Goal: Transaction & Acquisition: Book appointment/travel/reservation

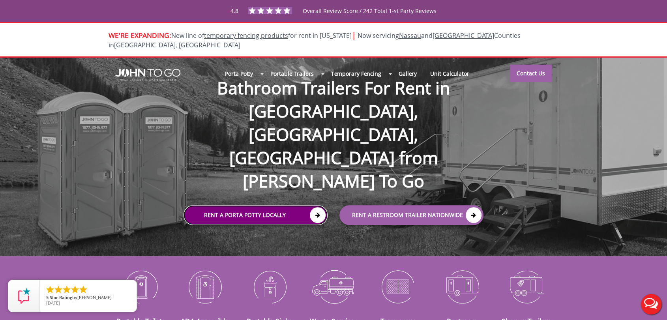
click at [281, 205] on link "Rent a Porta Potty Locally" at bounding box center [255, 215] width 144 height 20
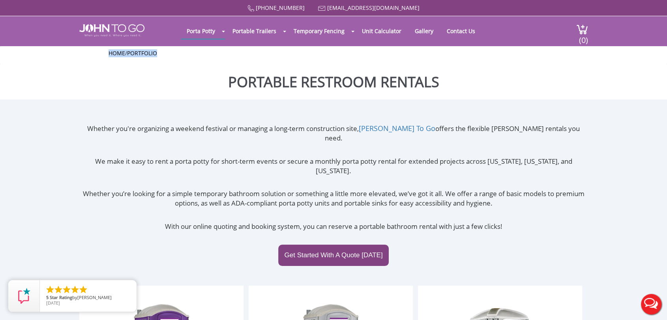
drag, startPoint x: 160, startPoint y: 52, endPoint x: 107, endPoint y: 52, distance: 52.9
click at [107, 52] on div "Home / Portfolio" at bounding box center [333, 55] width 461 height 12
click at [101, 56] on div "Home / Portfolio" at bounding box center [333, 55] width 667 height 18
drag, startPoint x: 101, startPoint y: 56, endPoint x: 164, endPoint y: 57, distance: 63.1
click at [163, 57] on div "Home / Portfolio" at bounding box center [333, 55] width 667 height 18
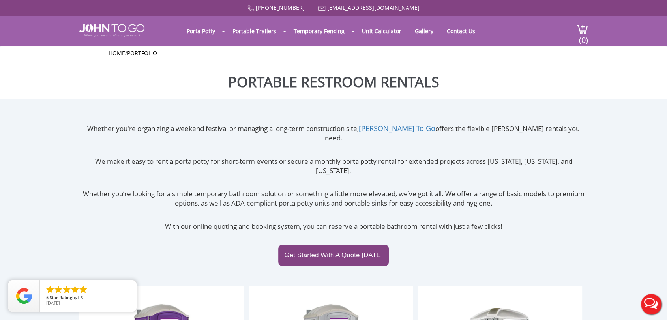
click at [164, 57] on ul "Home / Portfolio" at bounding box center [333, 53] width 450 height 8
drag, startPoint x: 163, startPoint y: 54, endPoint x: 104, endPoint y: 54, distance: 58.8
click at [104, 54] on div "Home / Portfolio" at bounding box center [333, 55] width 461 height 12
drag, startPoint x: 151, startPoint y: 76, endPoint x: 164, endPoint y: 24, distance: 52.9
click at [151, 76] on h1 "Portable Restroom Rentals" at bounding box center [333, 81] width 667 height 35
